Goal: Check status: Check status

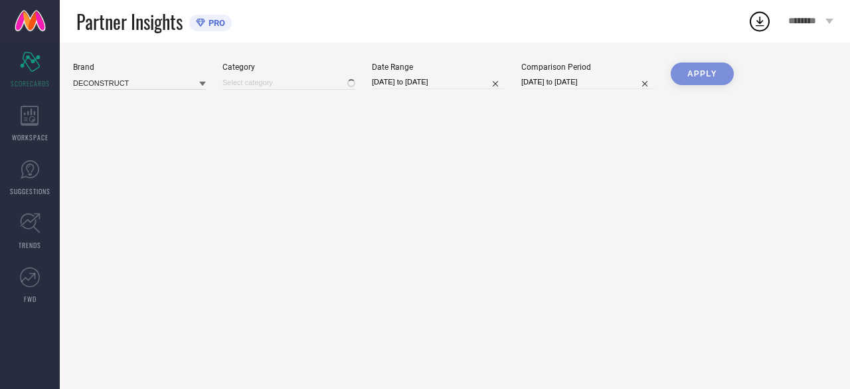
type input "All"
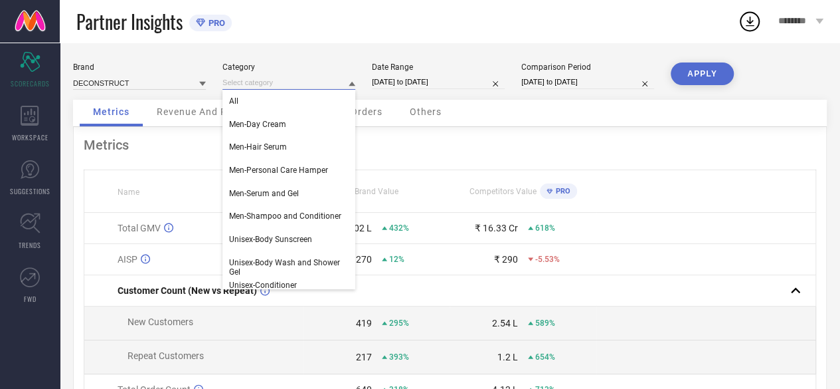
click at [300, 82] on input at bounding box center [289, 83] width 133 height 14
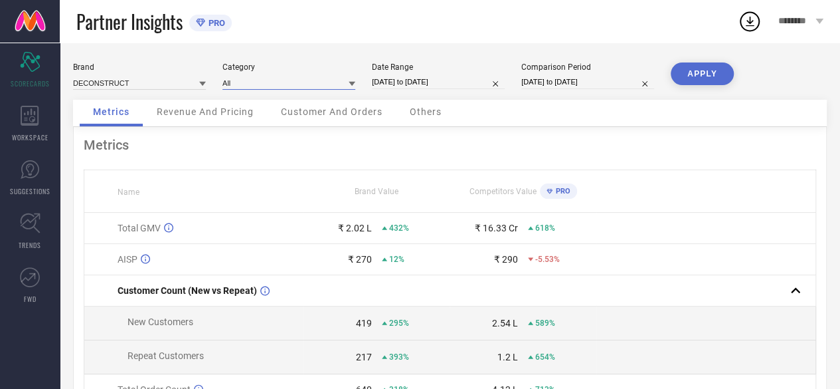
select select "7"
select select "2025"
select select "8"
select select "2025"
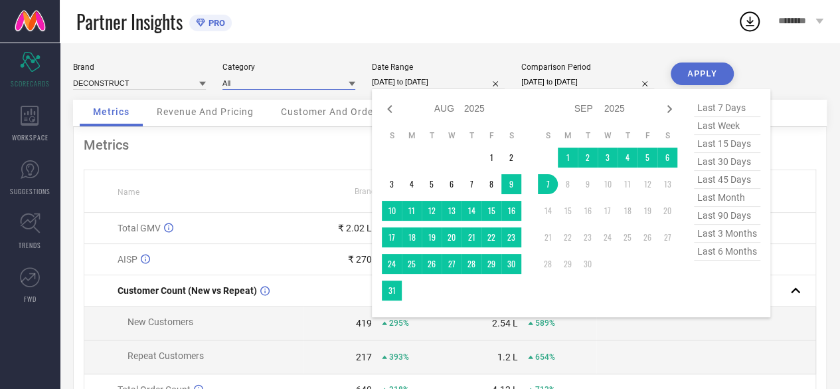
click at [475, 81] on input "[DATE] to [DATE]" at bounding box center [438, 82] width 133 height 14
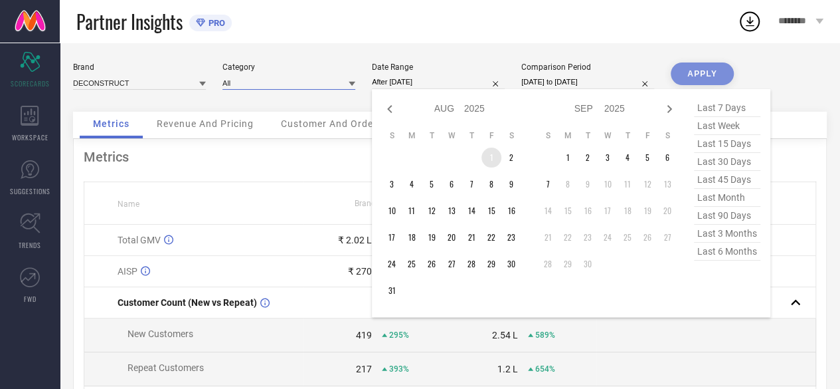
click at [488, 155] on td "1" at bounding box center [492, 157] width 20 height 20
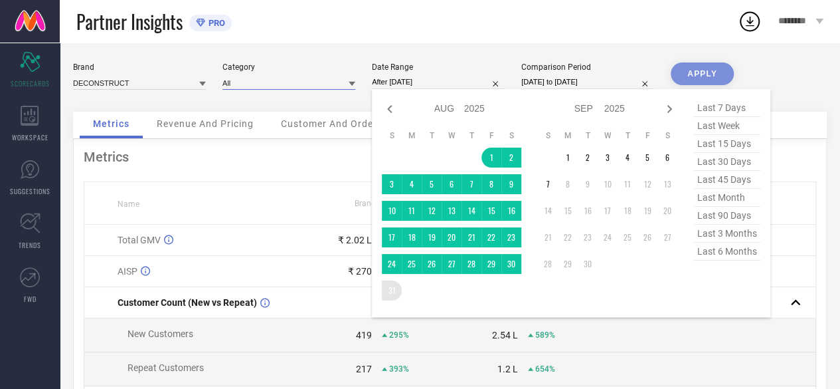
type input "[DATE] to [DATE]"
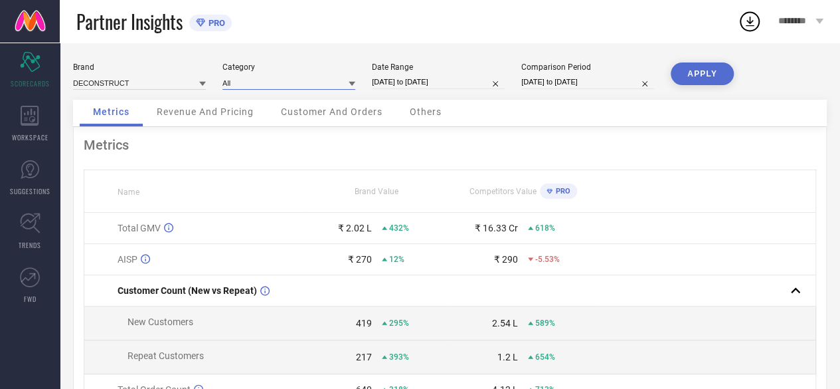
select select "7"
select select "2024"
select select "8"
select select "2024"
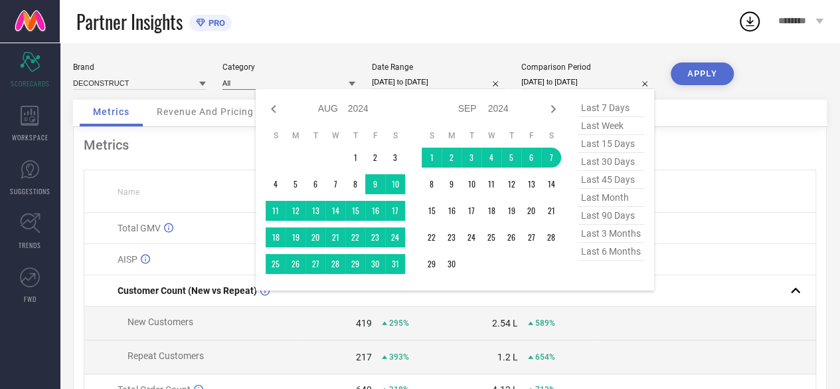
click at [627, 81] on input "[DATE] to [DATE]" at bounding box center [588, 82] width 133 height 14
click at [272, 111] on icon at bounding box center [274, 109] width 16 height 16
select select "6"
select select "2024"
select select "7"
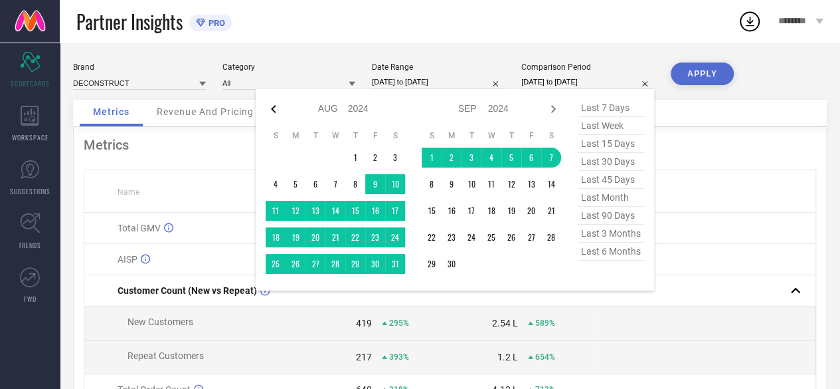
select select "2024"
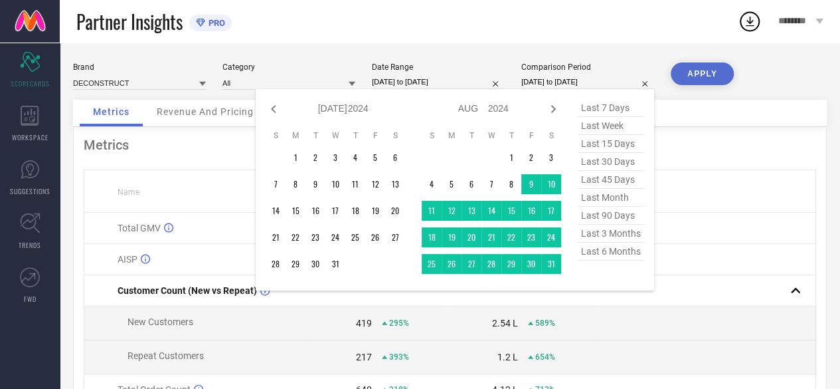
select select "7"
select select "2025"
select select "8"
select select "2025"
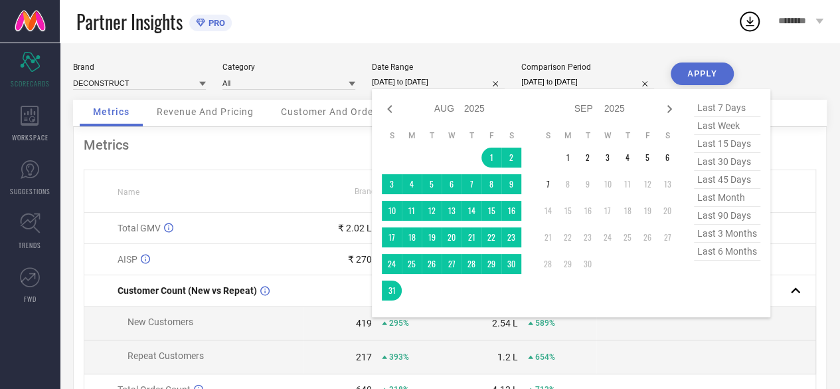
click at [456, 84] on input "[DATE] to [DATE]" at bounding box center [438, 82] width 133 height 14
select select "7"
select select "2024"
select select "8"
select select "2024"
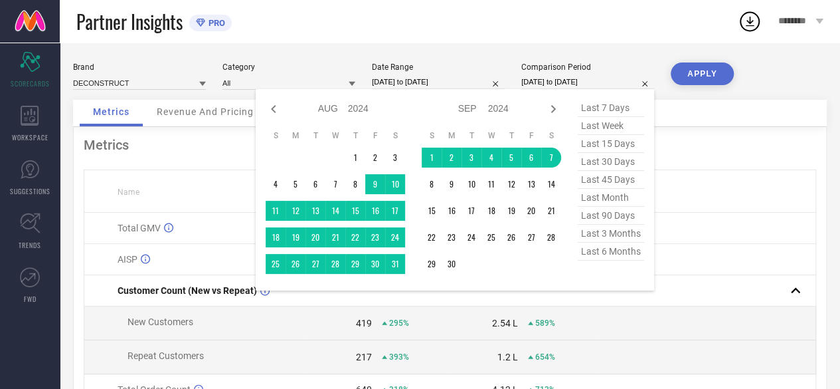
click at [568, 82] on input "[DATE] to [DATE]" at bounding box center [588, 82] width 133 height 14
click at [551, 107] on icon at bounding box center [553, 109] width 16 height 16
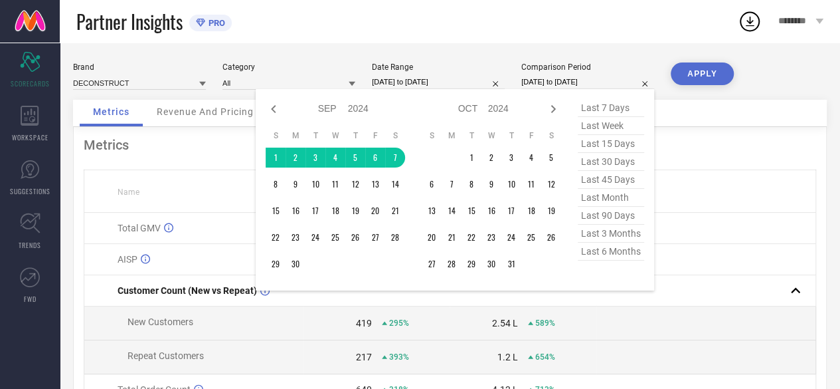
click at [551, 107] on icon at bounding box center [553, 109] width 16 height 16
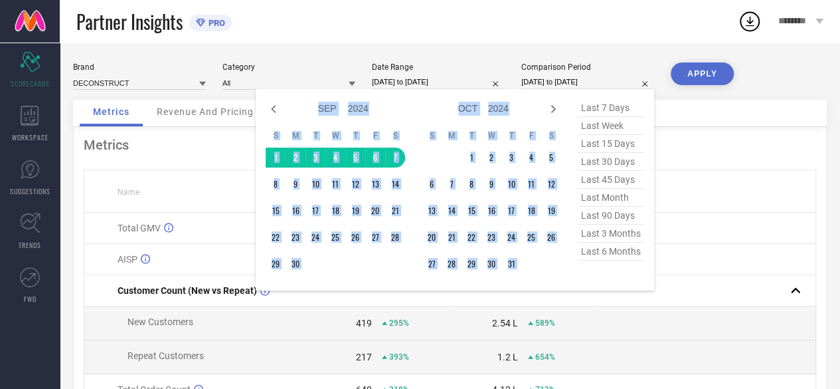
select select "10"
select select "2024"
select select "11"
select select "2024"
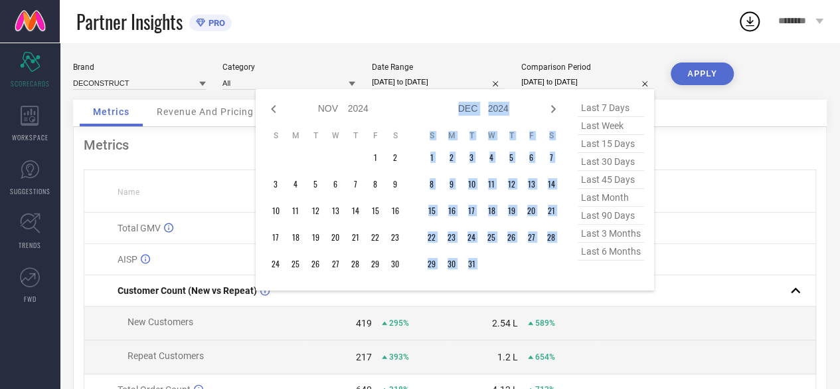
click at [551, 107] on icon at bounding box center [553, 109] width 16 height 16
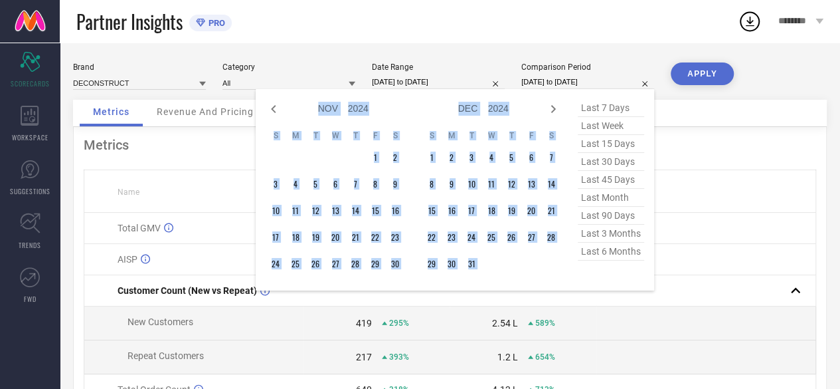
select select "11"
select select "2024"
select select "2025"
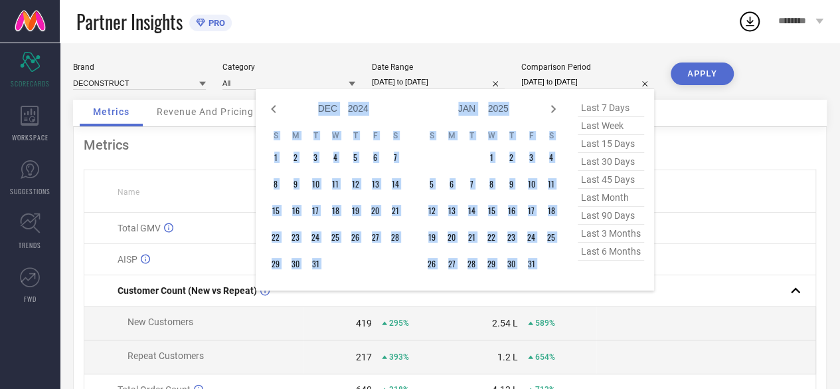
click at [551, 107] on icon at bounding box center [553, 109] width 16 height 16
select select "2025"
select select "1"
select select "2025"
click at [551, 107] on icon at bounding box center [553, 109] width 16 height 16
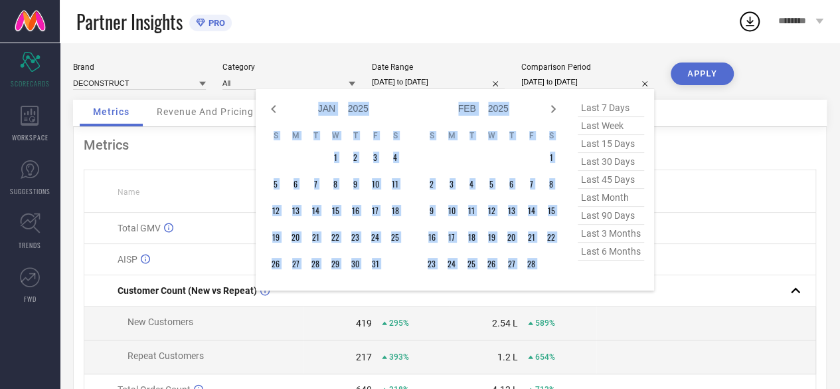
select select "1"
select select "2025"
select select "2"
select select "2025"
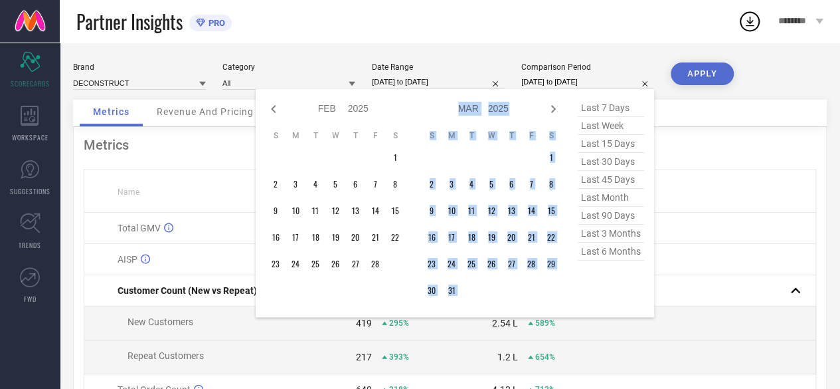
click at [551, 107] on icon at bounding box center [553, 109] width 16 height 16
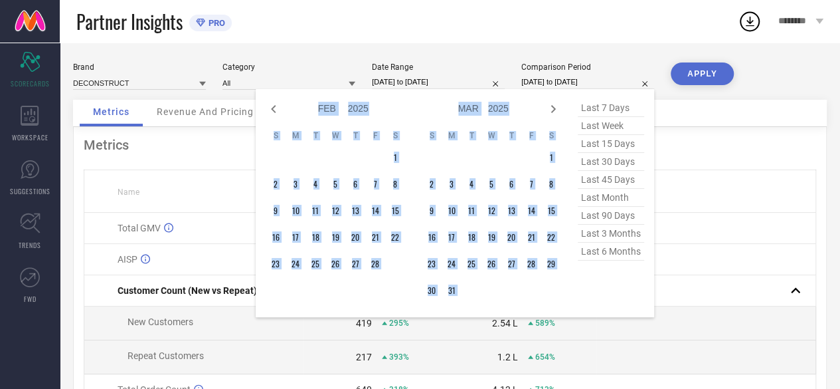
select select "2"
select select "2025"
select select "3"
select select "2025"
click at [551, 107] on icon at bounding box center [553, 109] width 16 height 16
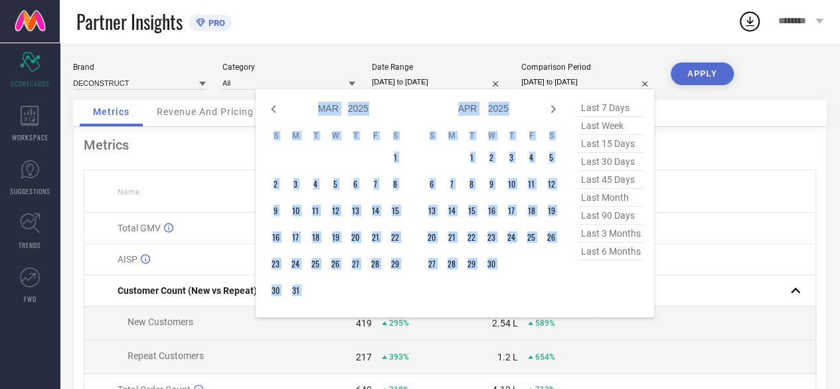
select select "3"
select select "2025"
select select "4"
select select "2025"
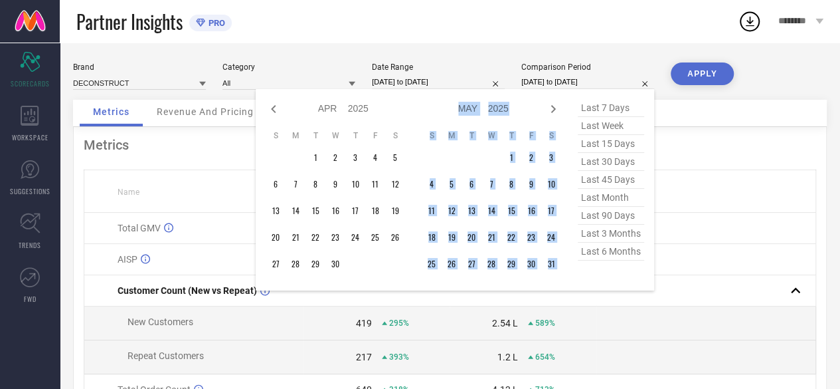
click at [551, 107] on icon at bounding box center [553, 109] width 16 height 16
select select "4"
select select "2025"
select select "5"
select select "2025"
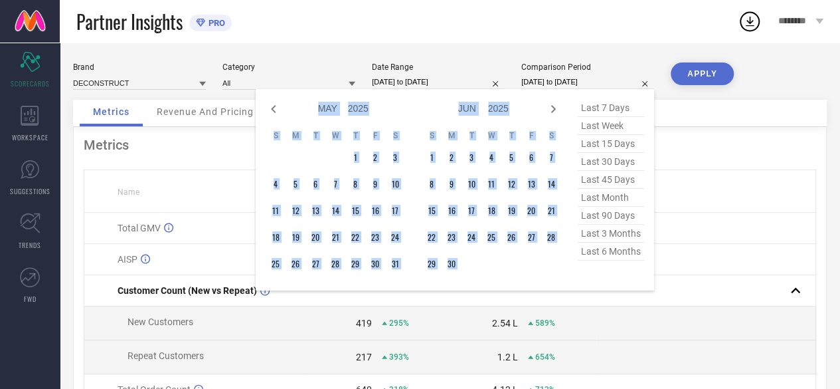
click at [551, 107] on icon at bounding box center [553, 109] width 16 height 16
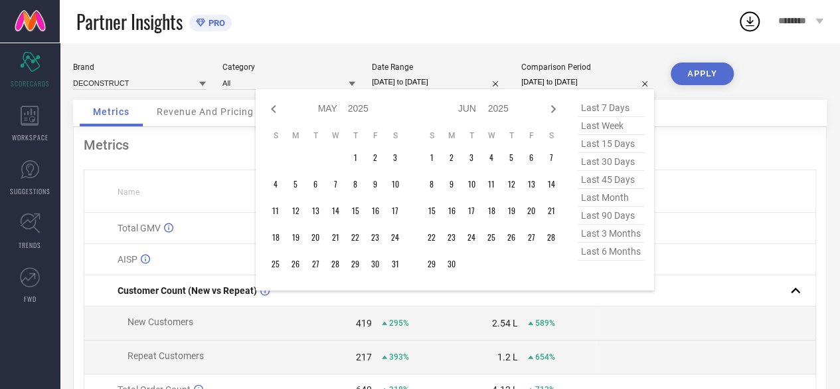
select select "5"
select select "2025"
select select "6"
select select "2025"
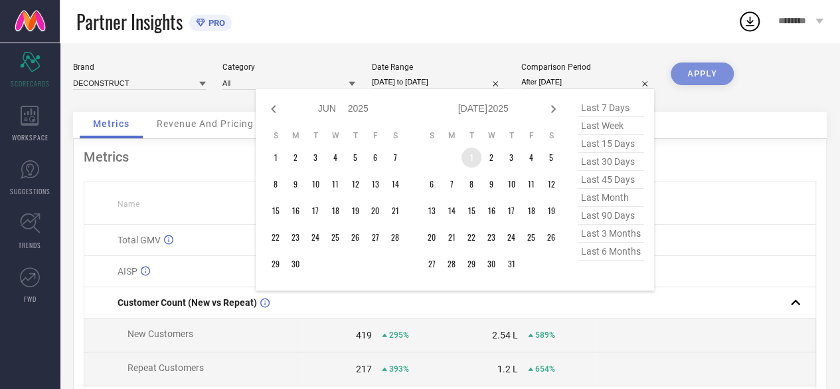
click at [472, 157] on td "1" at bounding box center [472, 157] width 20 height 20
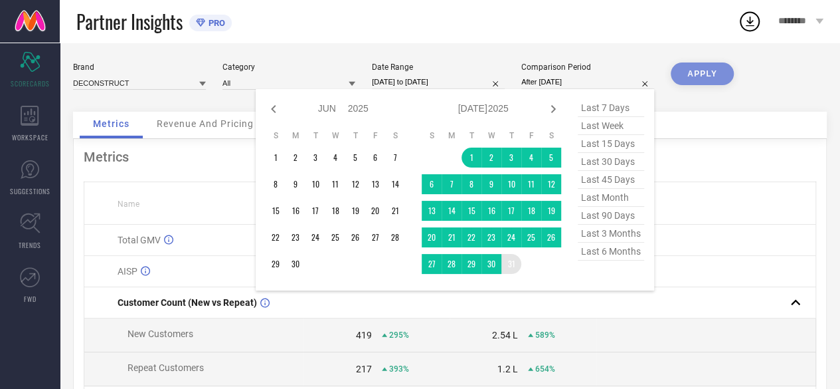
type input "[DATE] to [DATE]"
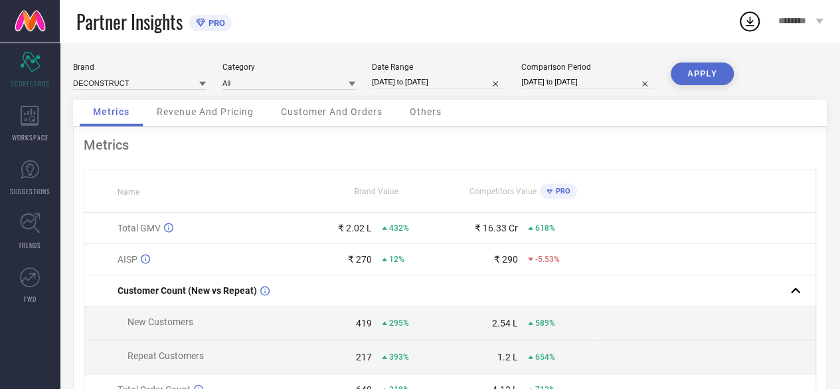
click at [712, 73] on button "APPLY" at bounding box center [702, 73] width 63 height 23
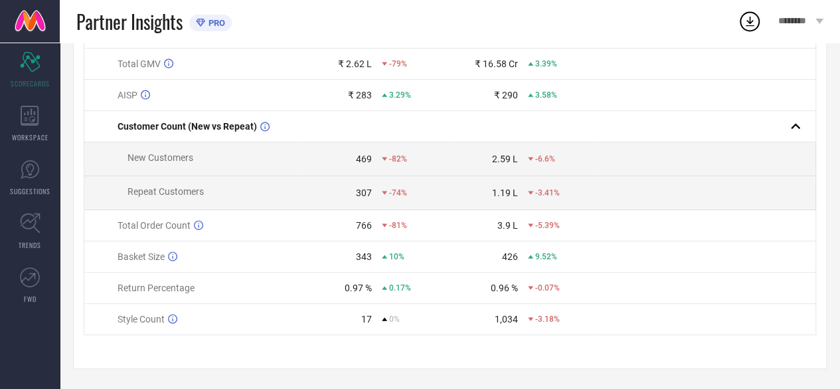
scroll to position [39, 0]
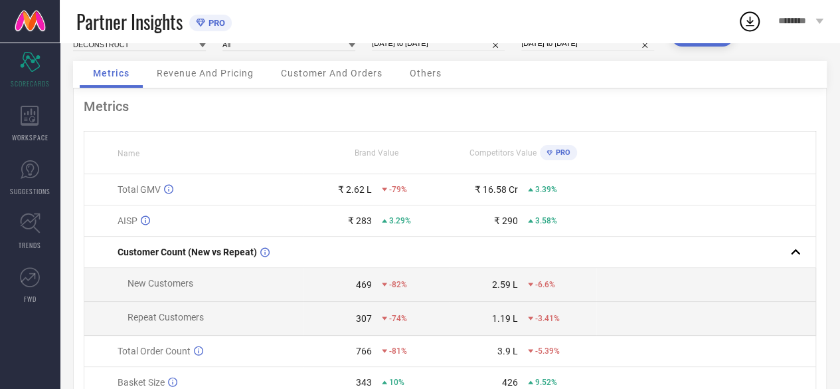
click at [555, 157] on span "PRO" at bounding box center [562, 152] width 18 height 9
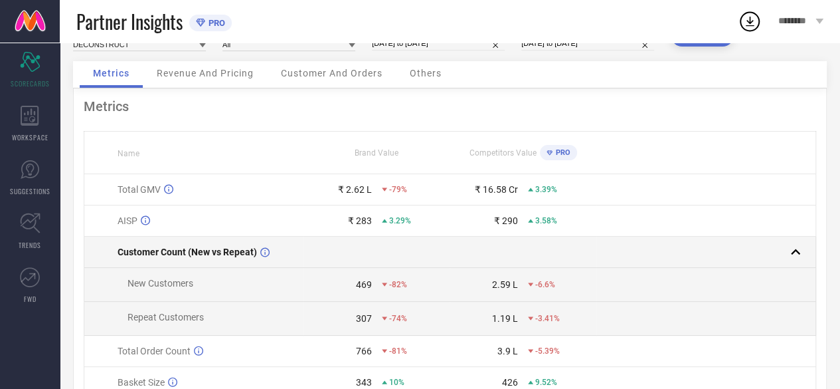
scroll to position [0, 0]
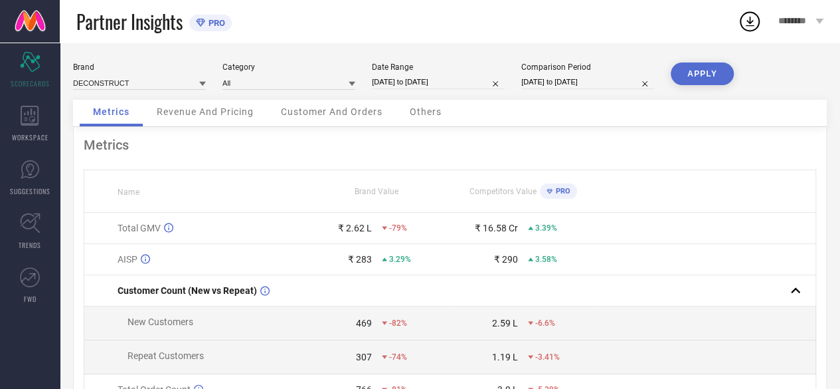
click at [223, 115] on span "Revenue And Pricing" at bounding box center [205, 111] width 97 height 11
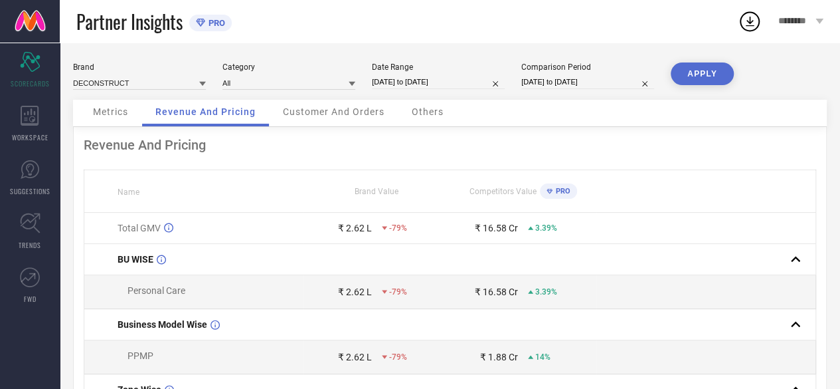
click at [352, 111] on span "Customer And Orders" at bounding box center [334, 111] width 102 height 11
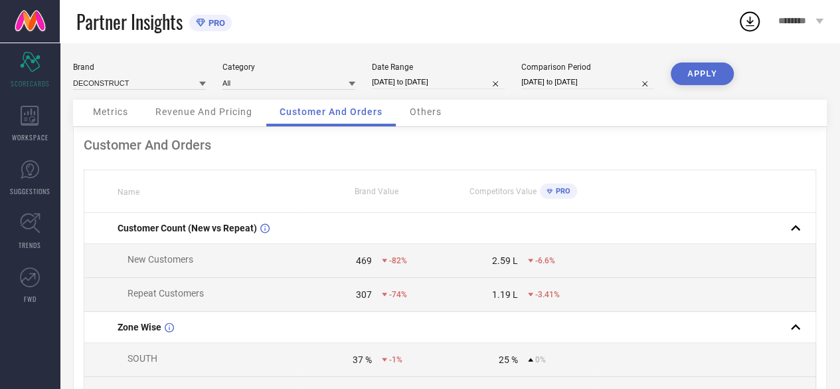
click at [431, 117] on span "Others" at bounding box center [426, 111] width 32 height 11
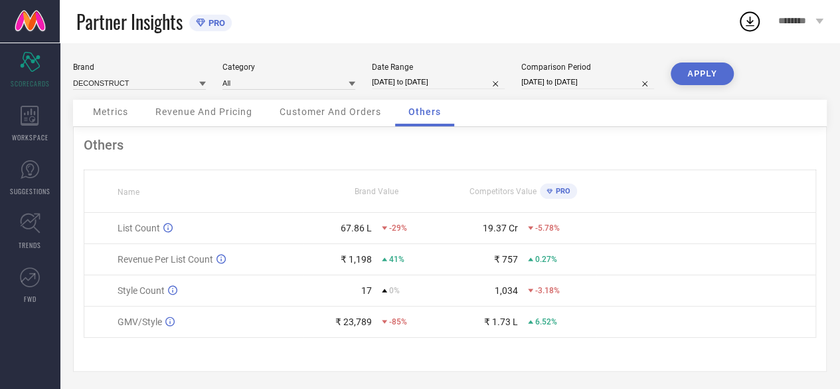
scroll to position [4, 0]
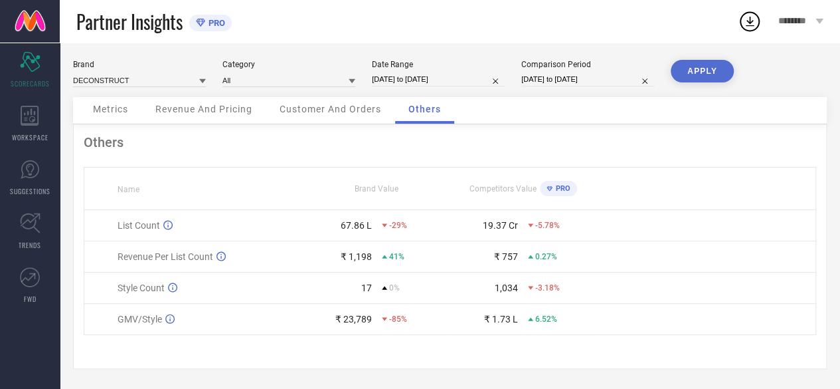
click at [116, 107] on span "Metrics" at bounding box center [110, 109] width 35 height 11
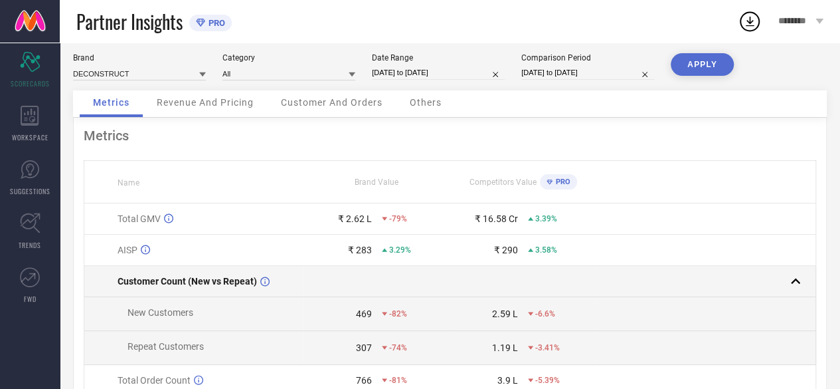
scroll to position [167, 0]
